Goal: Find specific page/section: Find specific page/section

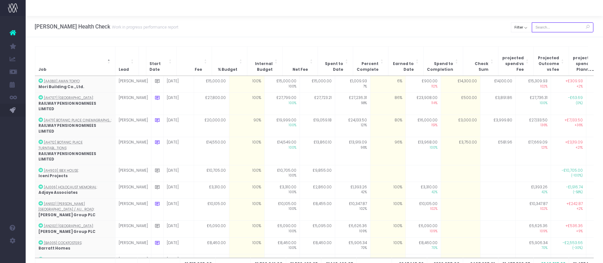
click at [536, 24] on input "text" at bounding box center [563, 27] width 62 height 10
click at [531, 25] on button "Filter" at bounding box center [521, 27] width 21 height 10
click at [521, 39] on span at bounding box center [521, 42] width 6 height 6
click at [527, 39] on input "All" at bounding box center [529, 41] width 4 height 4
checkbox input "false"
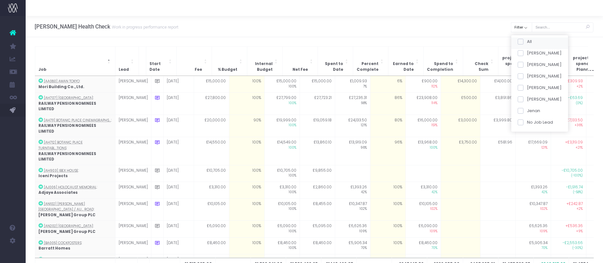
checkbox input "false"
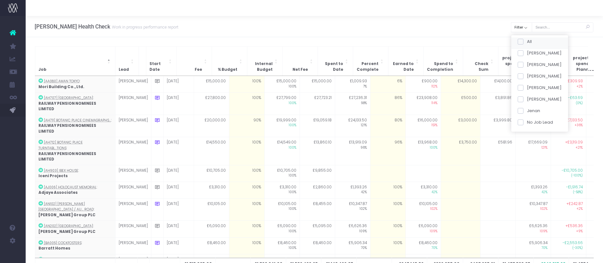
checkbox input "false"
click at [522, 51] on span at bounding box center [521, 53] width 6 height 6
click at [527, 51] on input "[PERSON_NAME]" at bounding box center [529, 52] width 4 height 4
checkbox input "true"
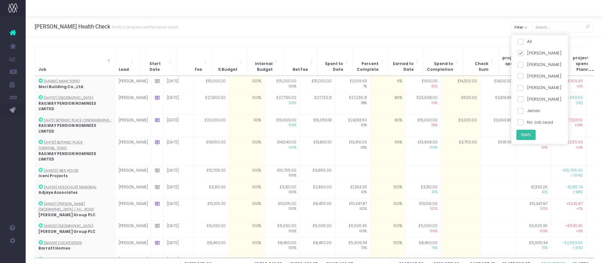
click at [524, 133] on button "Apply" at bounding box center [525, 135] width 19 height 11
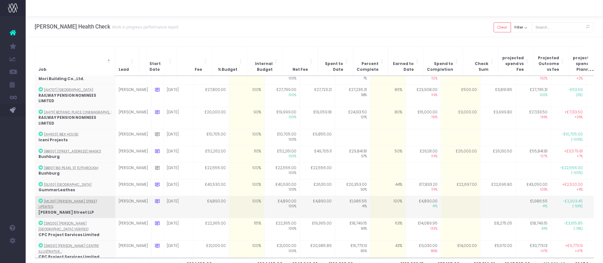
scroll to position [13, 0]
